Goal: Information Seeking & Learning: Learn about a topic

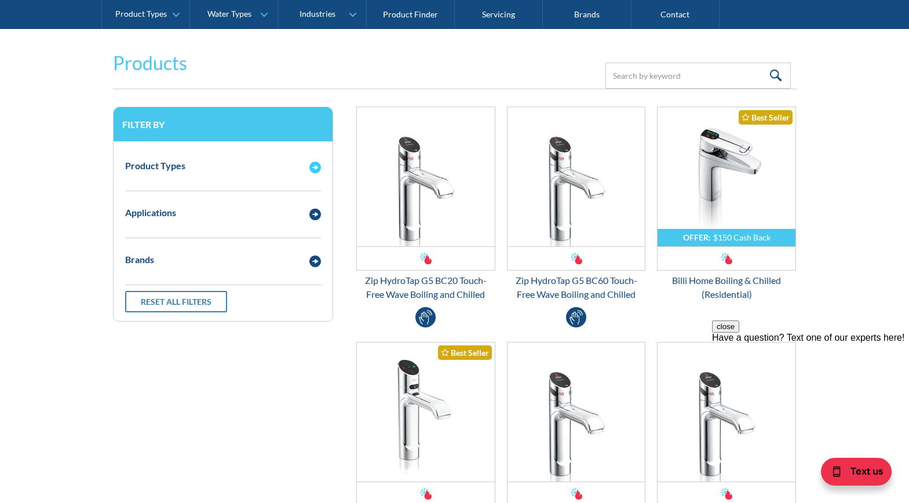
click at [236, 166] on div "Product Types" at bounding box center [211, 166] width 184 height 14
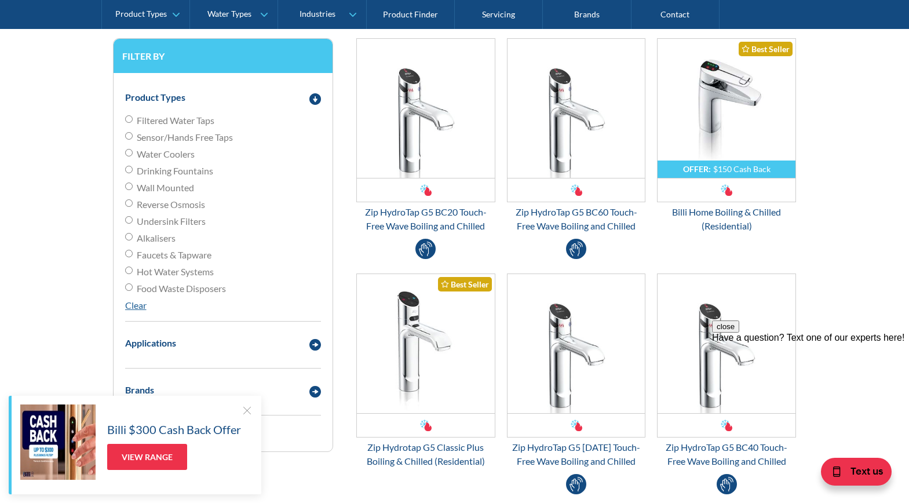
scroll to position [347, 0]
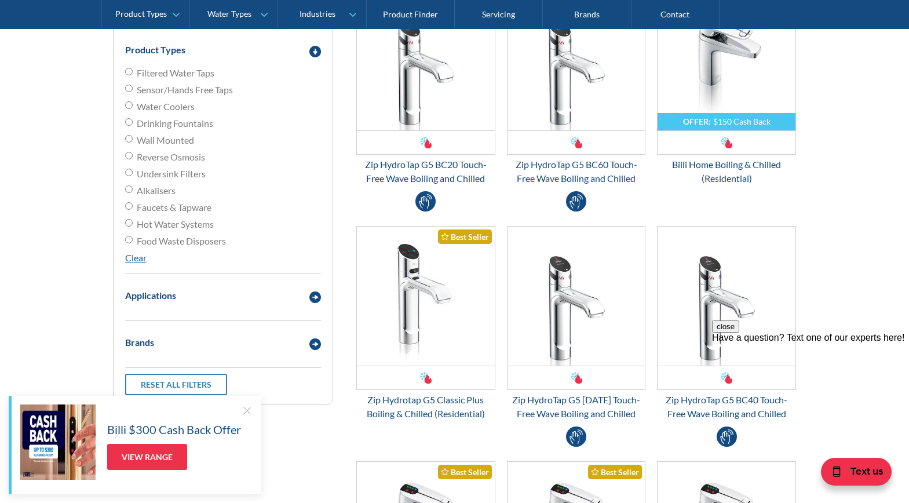
click at [153, 222] on span "Hot Water Systems" at bounding box center [175, 224] width 77 height 14
click at [133, 222] on input "Hot Water Systems" at bounding box center [129, 223] width 8 height 8
radio input "true"
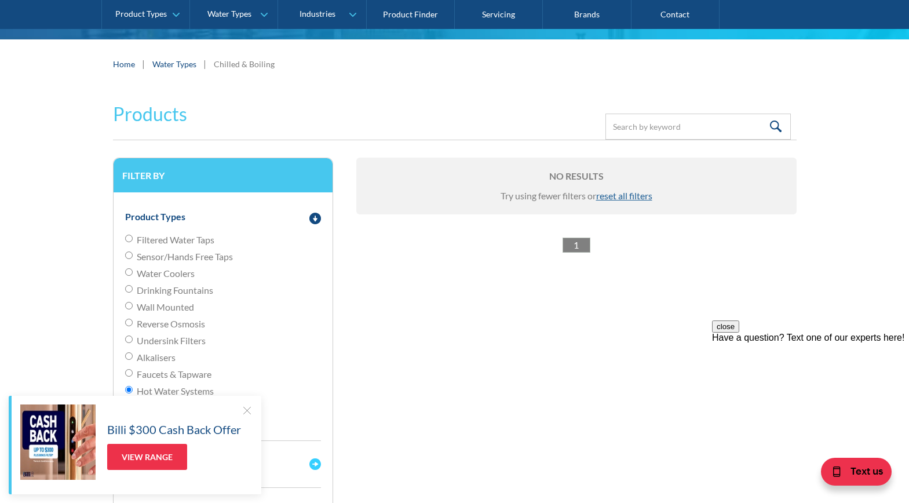
scroll to position [153, 0]
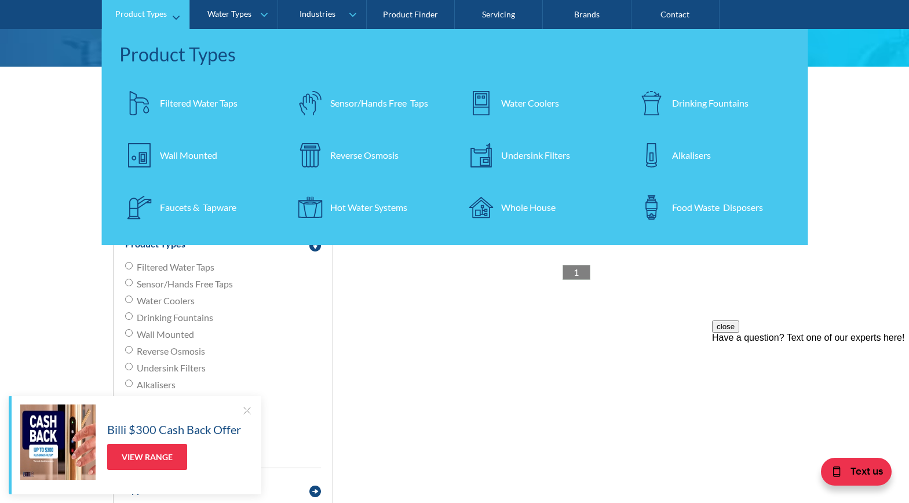
click at [169, 103] on div "Filtered Water Taps" at bounding box center [199, 103] width 78 height 14
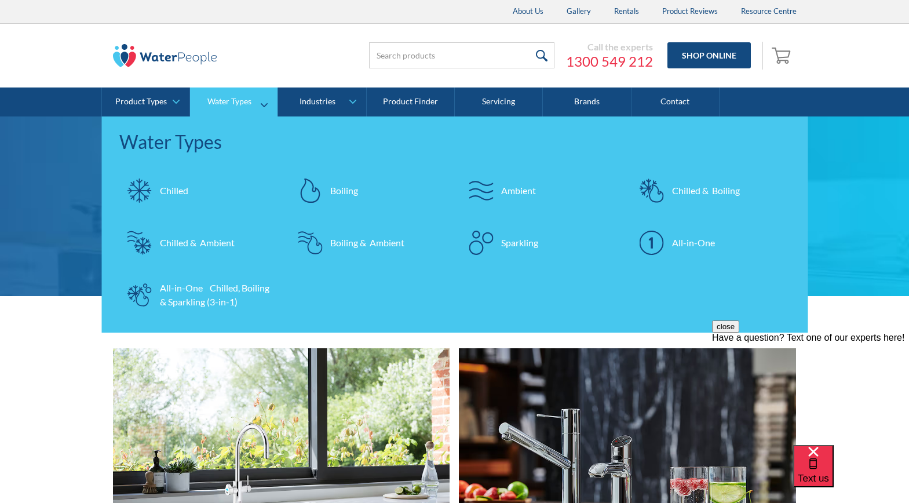
click at [700, 192] on div "Chilled & Boiling" at bounding box center [706, 191] width 68 height 14
